Goal: Task Accomplishment & Management: Use online tool/utility

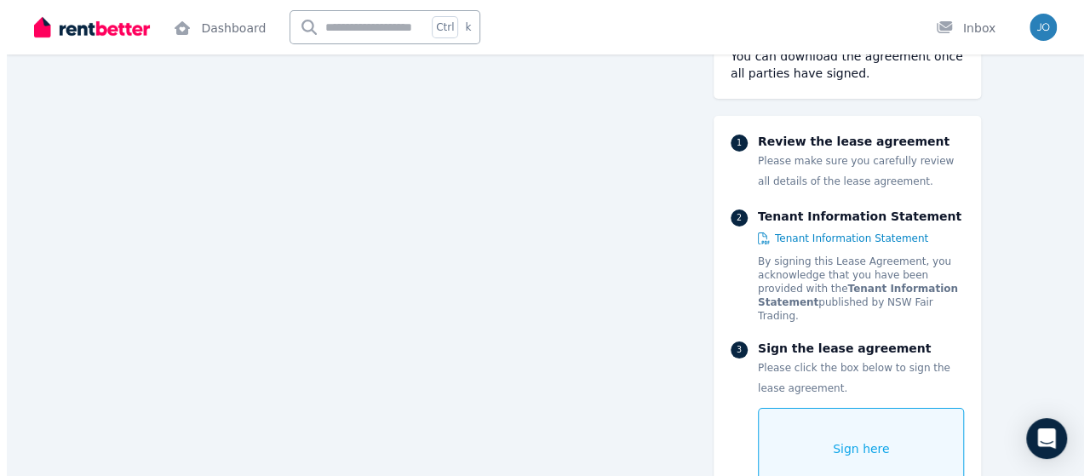
scroll to position [6483, 0]
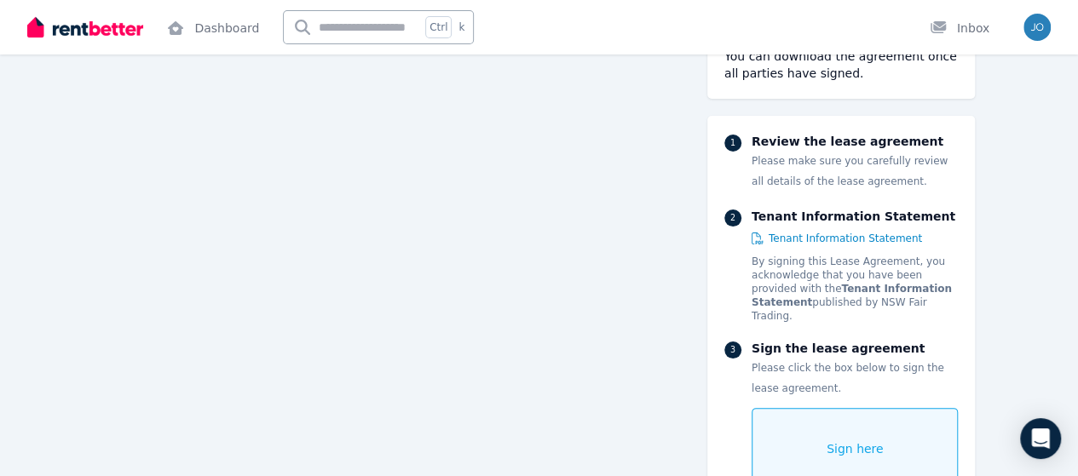
click at [883, 440] on span "Sign here" at bounding box center [854, 448] width 57 height 17
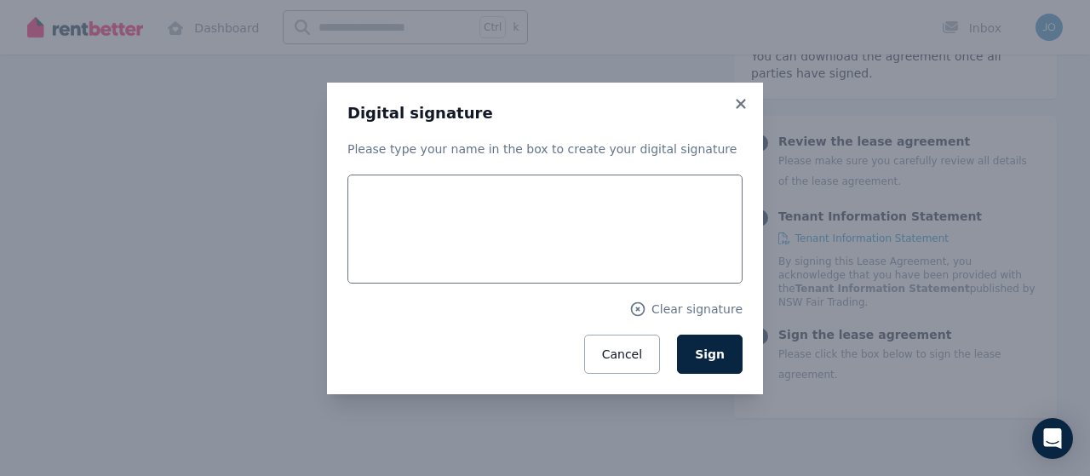
scroll to position [6509, 0]
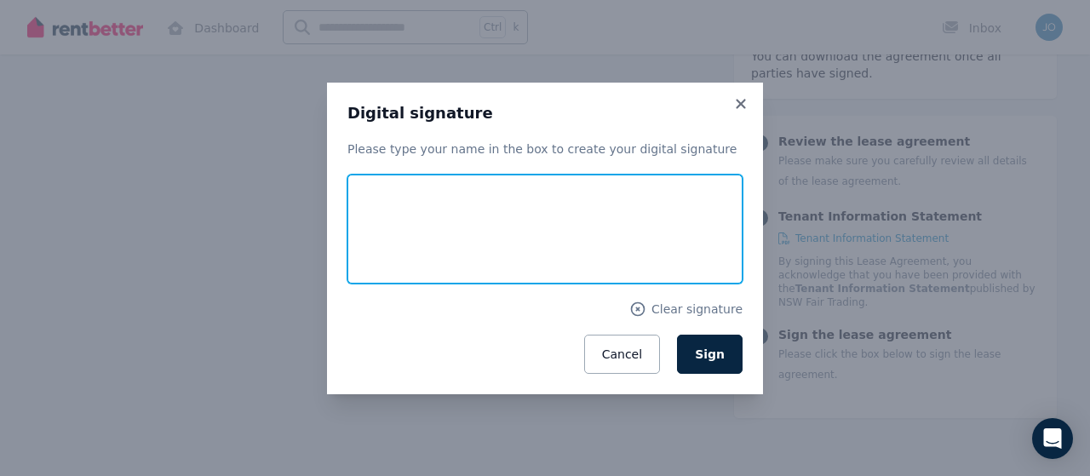
click at [460, 245] on input "text" at bounding box center [545, 229] width 395 height 109
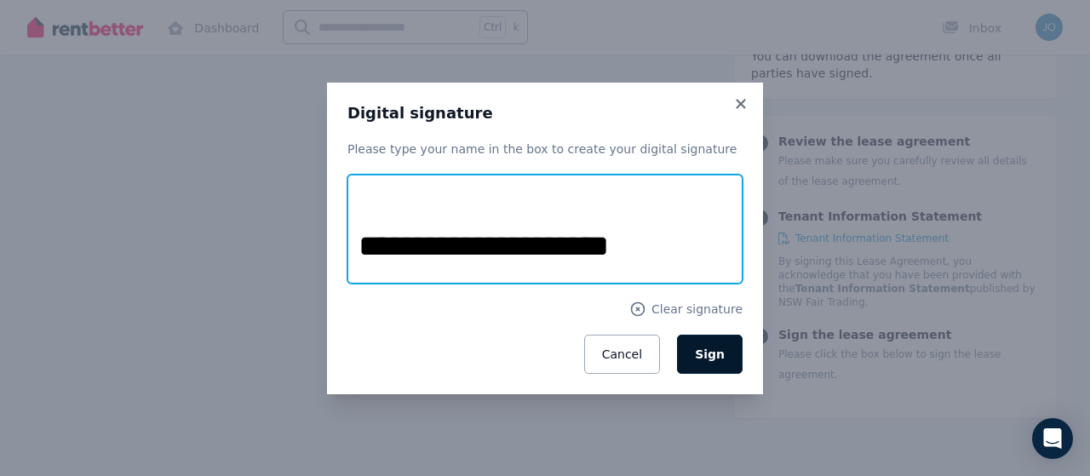
type input "**********"
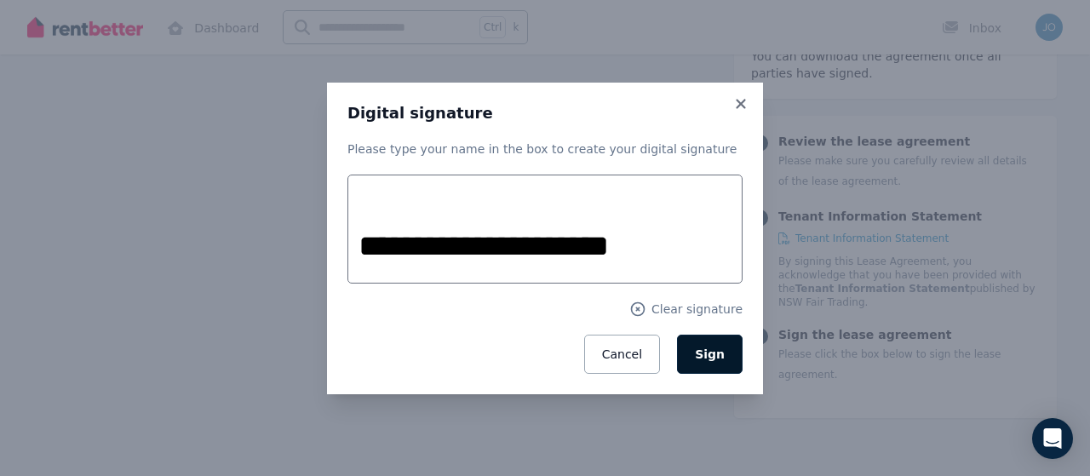
click at [721, 355] on span "Sign" at bounding box center [710, 355] width 30 height 14
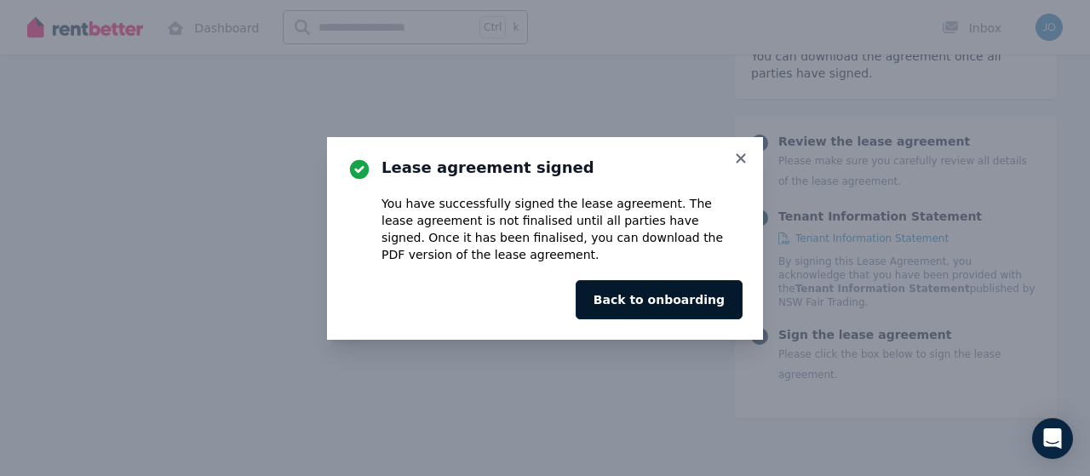
click at [670, 296] on button "Back to onboarding" at bounding box center [659, 299] width 167 height 39
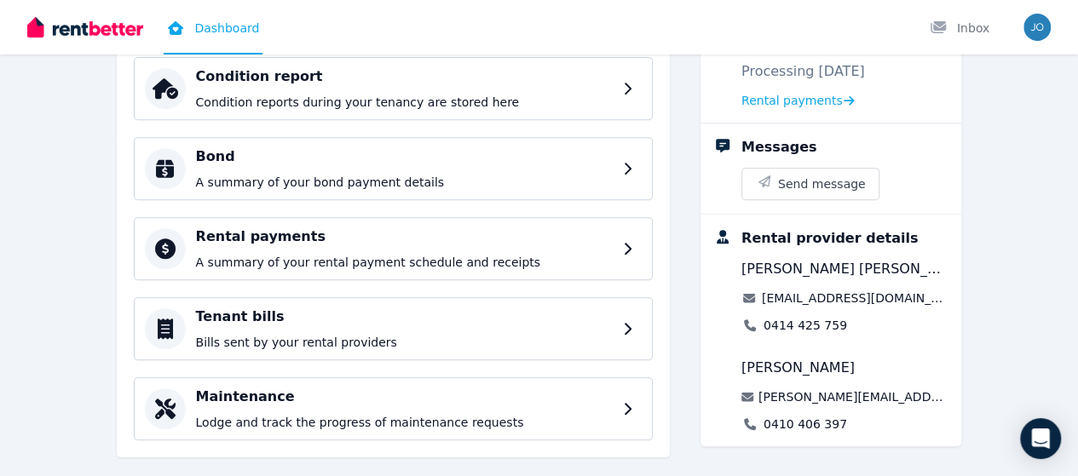
scroll to position [359, 0]
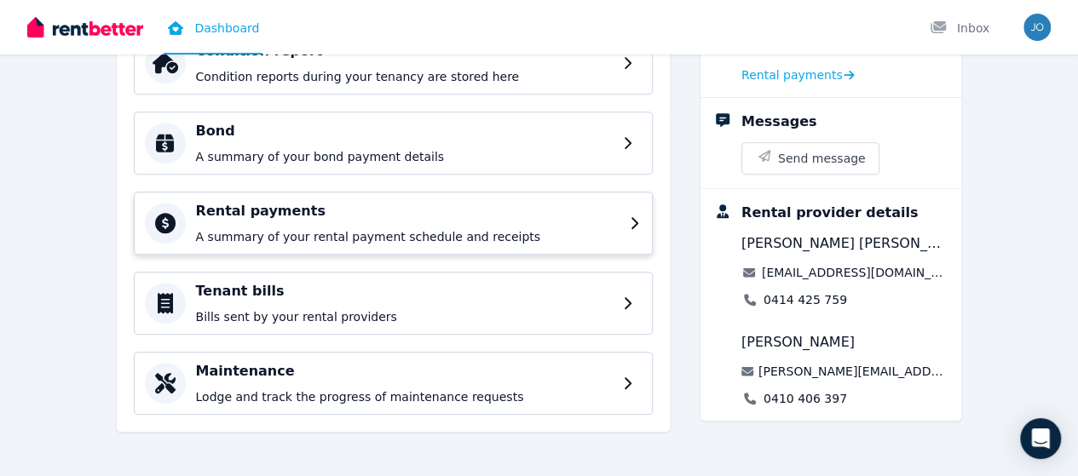
click at [653, 221] on div "Rental payments A summary of your rental payment schedule and receipts" at bounding box center [393, 223] width 519 height 63
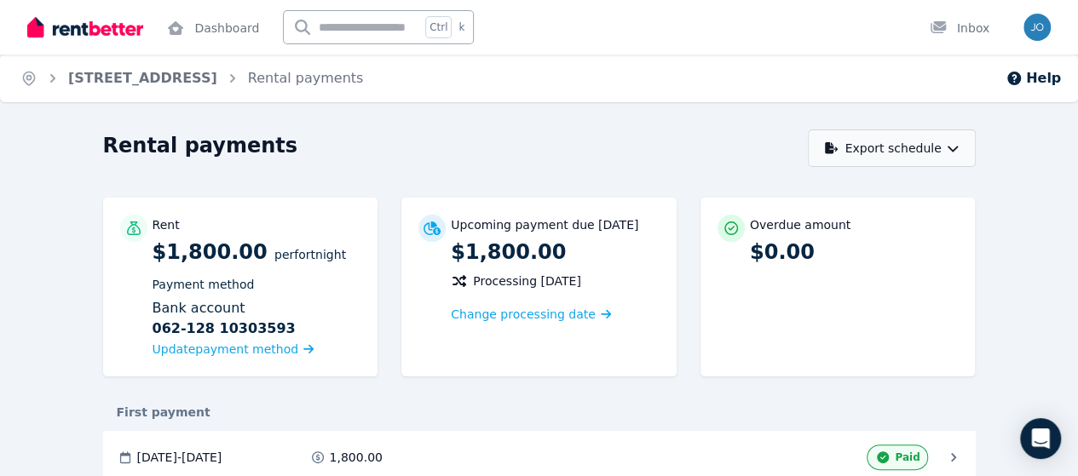
click at [975, 148] on button "Export schedule" at bounding box center [892, 147] width 168 height 37
click at [943, 195] on div "PDF" at bounding box center [892, 192] width 145 height 17
